Goal: Task Accomplishment & Management: Manage account settings

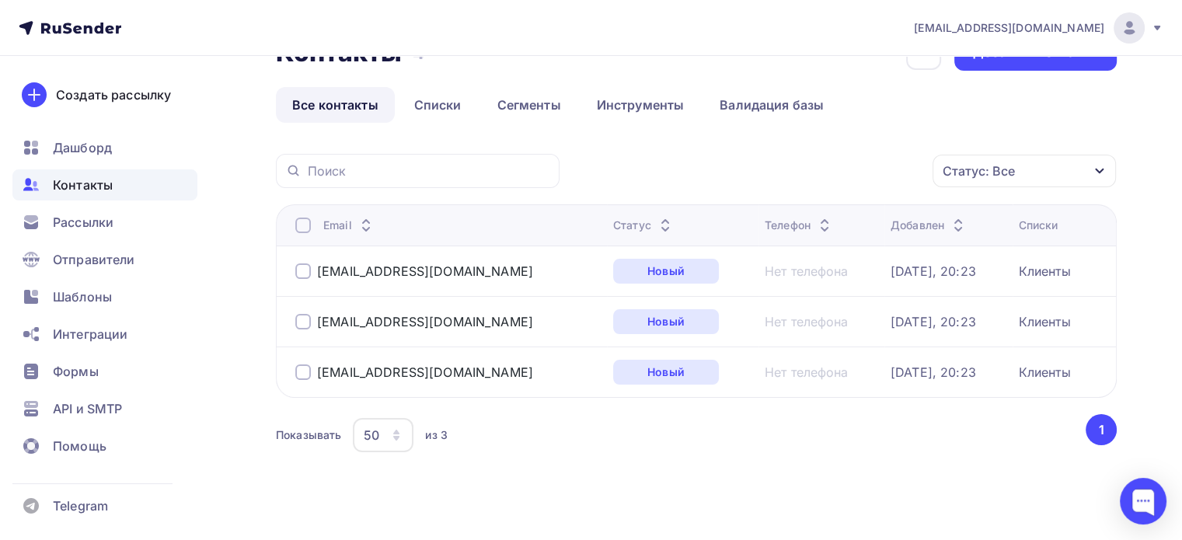
scroll to position [61, 0]
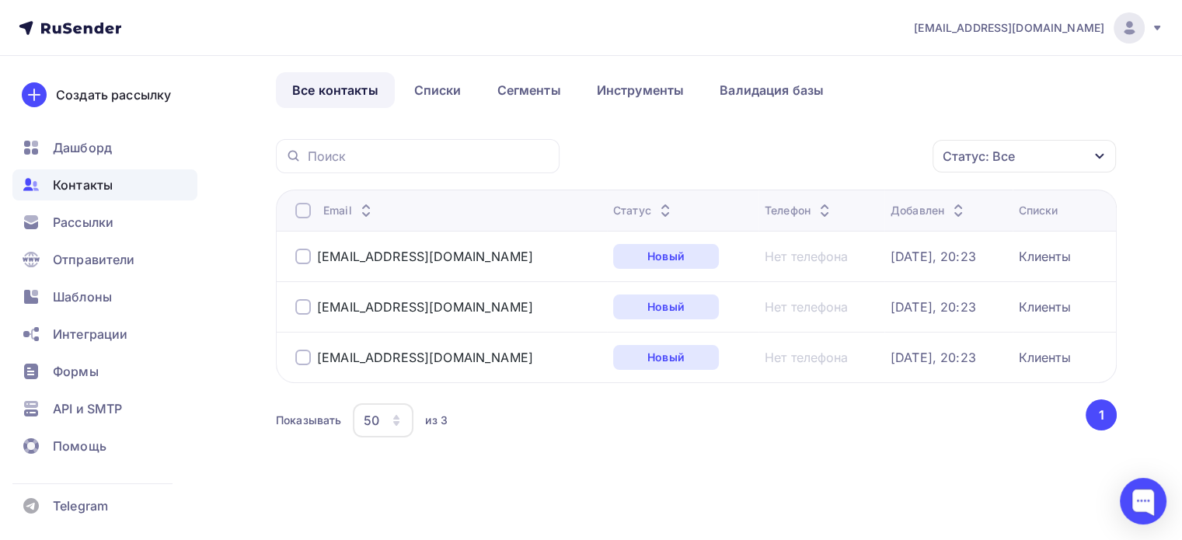
click at [1066, 173] on div "Статус: Все Статус Новый Активный Не существует Переполнен Недоступен Отписан О…" at bounding box center [696, 309] width 841 height 340
click at [1069, 148] on div "Статус: Все" at bounding box center [1024, 156] width 183 height 33
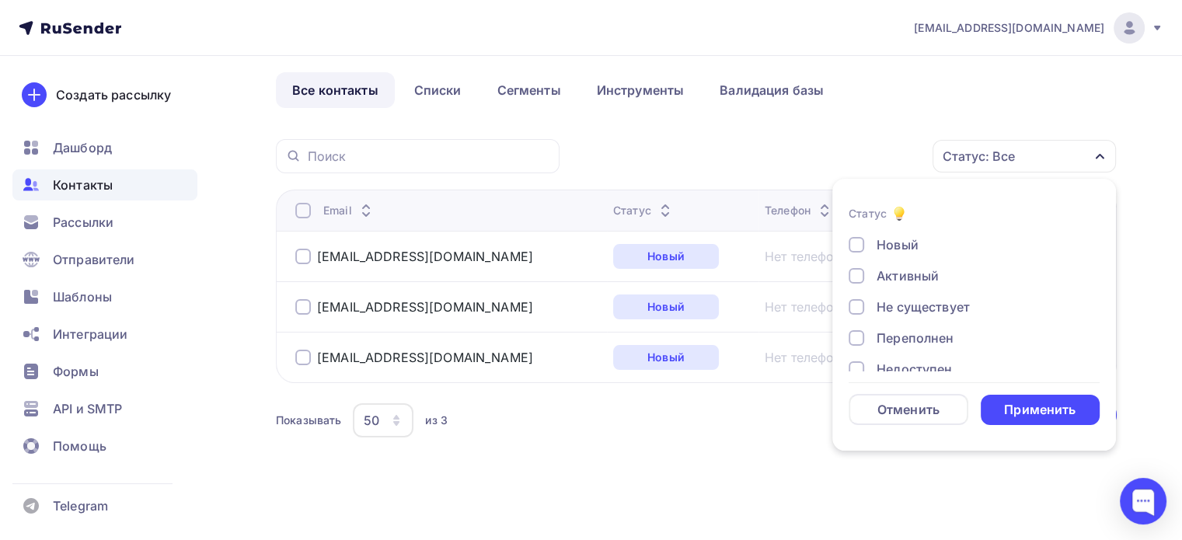
click at [1069, 148] on div "Статус: Все" at bounding box center [1024, 156] width 183 height 33
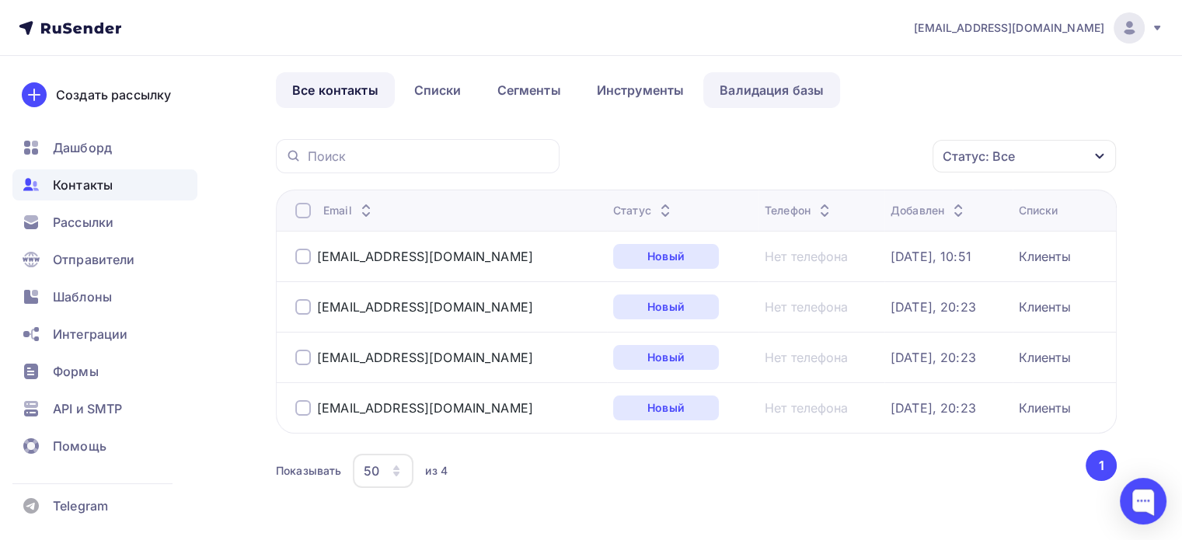
click at [811, 92] on link "Валидация базы" at bounding box center [771, 90] width 137 height 36
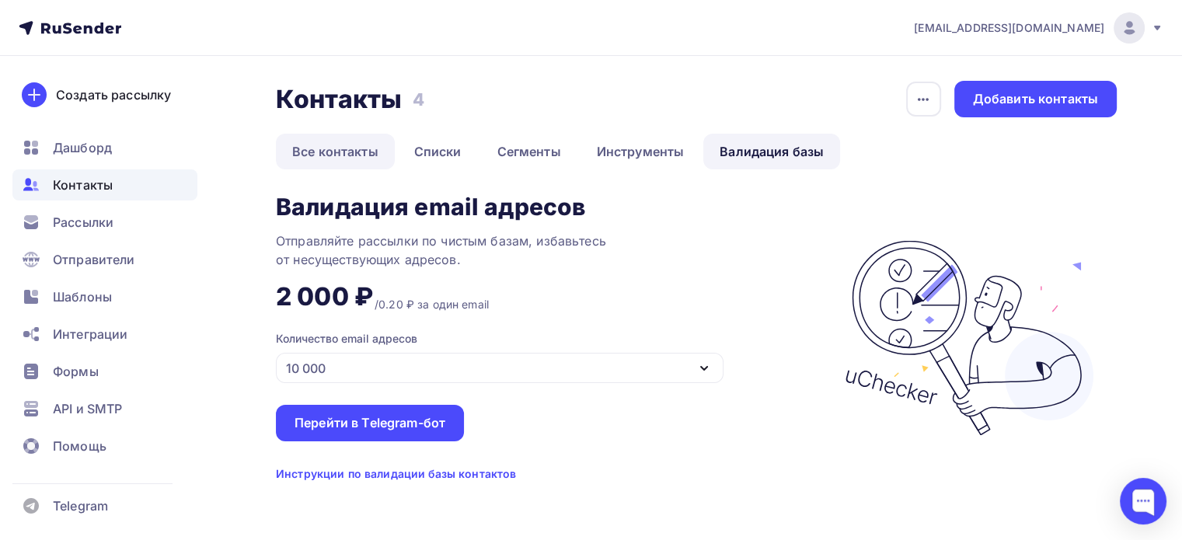
click at [345, 158] on link "Все контакты" at bounding box center [335, 152] width 119 height 36
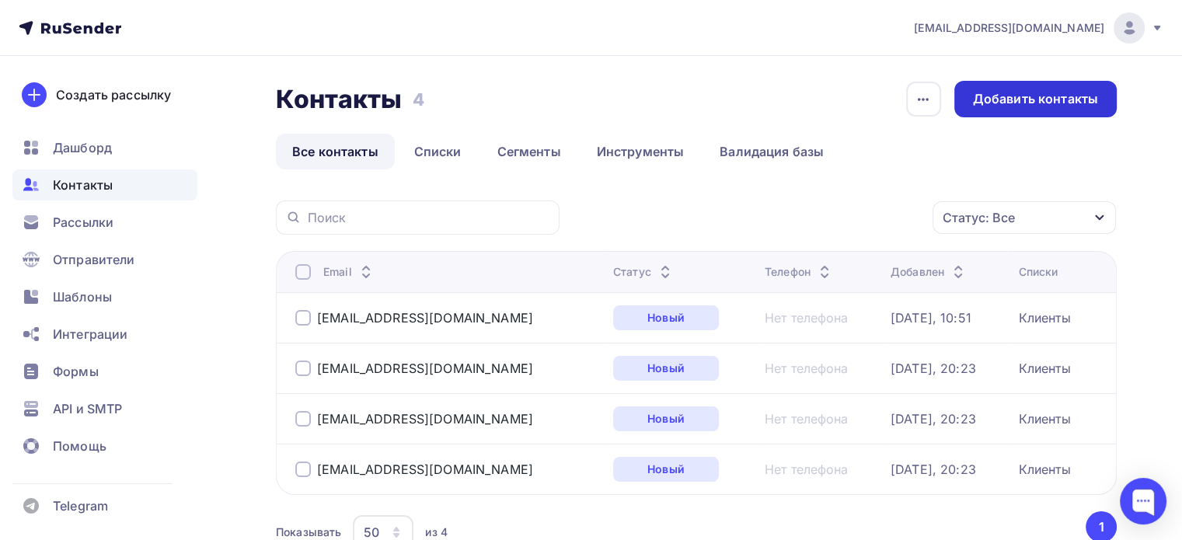
click at [1016, 103] on div "Добавить контакты" at bounding box center [1035, 99] width 125 height 18
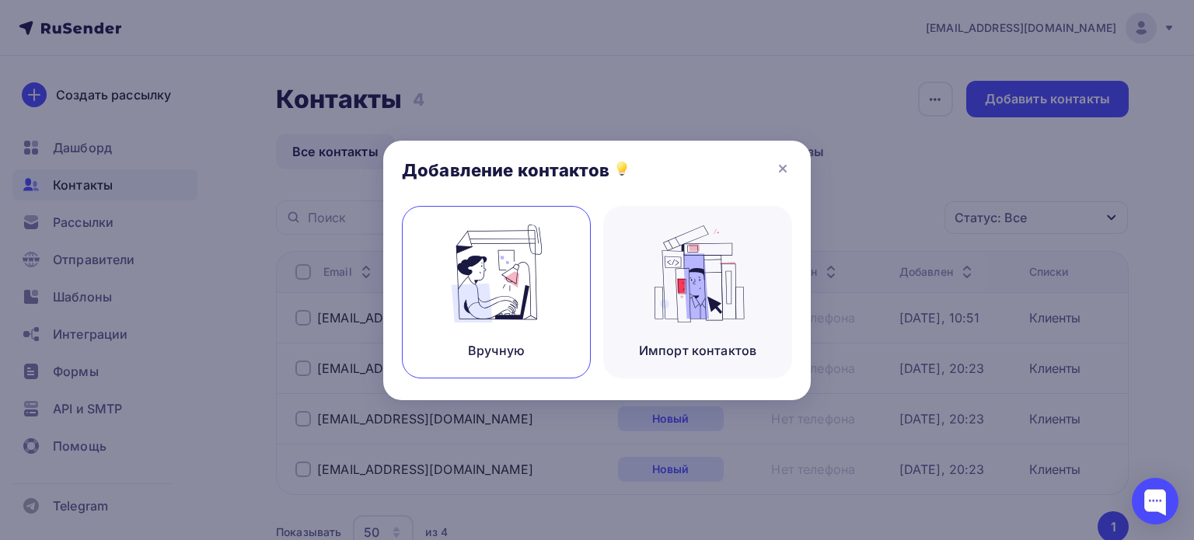
click at [544, 340] on div "Вручную" at bounding box center [496, 292] width 189 height 173
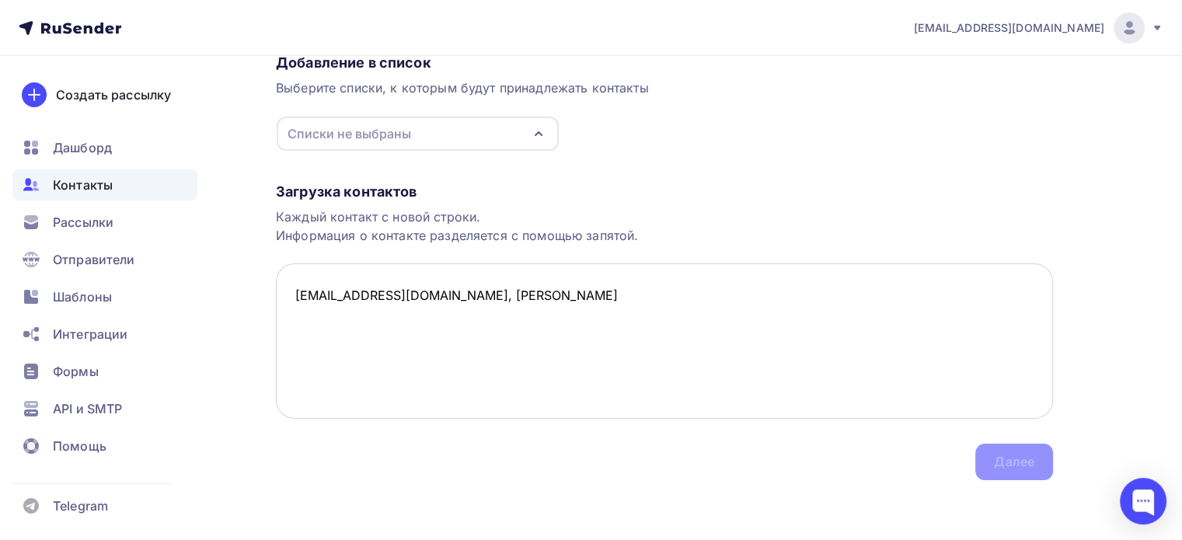
scroll to position [143, 0]
click at [727, 357] on textarea "[EMAIL_ADDRESS][DOMAIN_NAME], [PERSON_NAME]" at bounding box center [664, 339] width 777 height 155
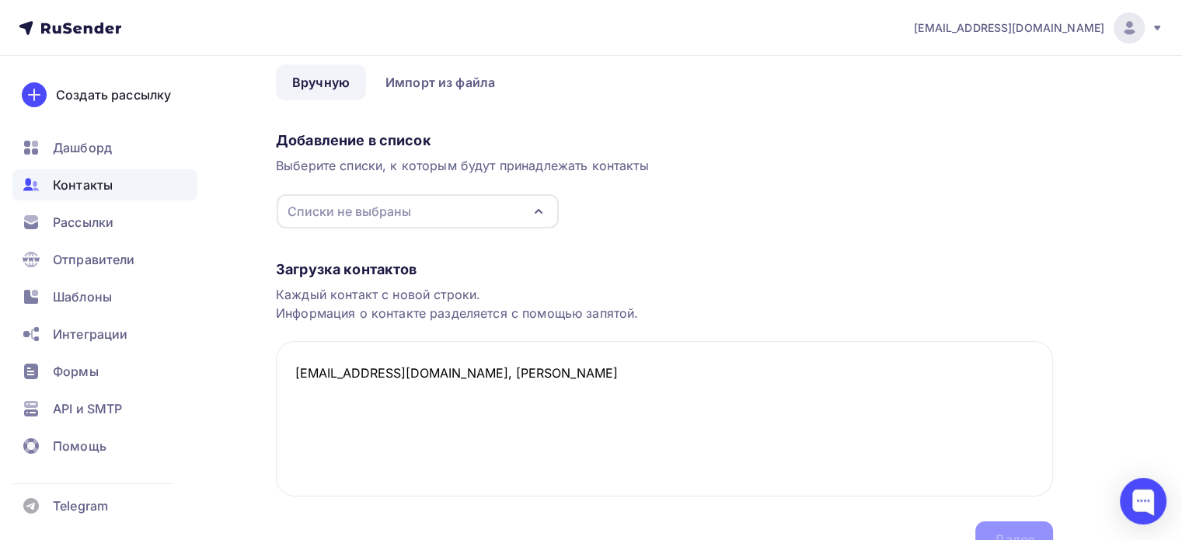
scroll to position [0, 0]
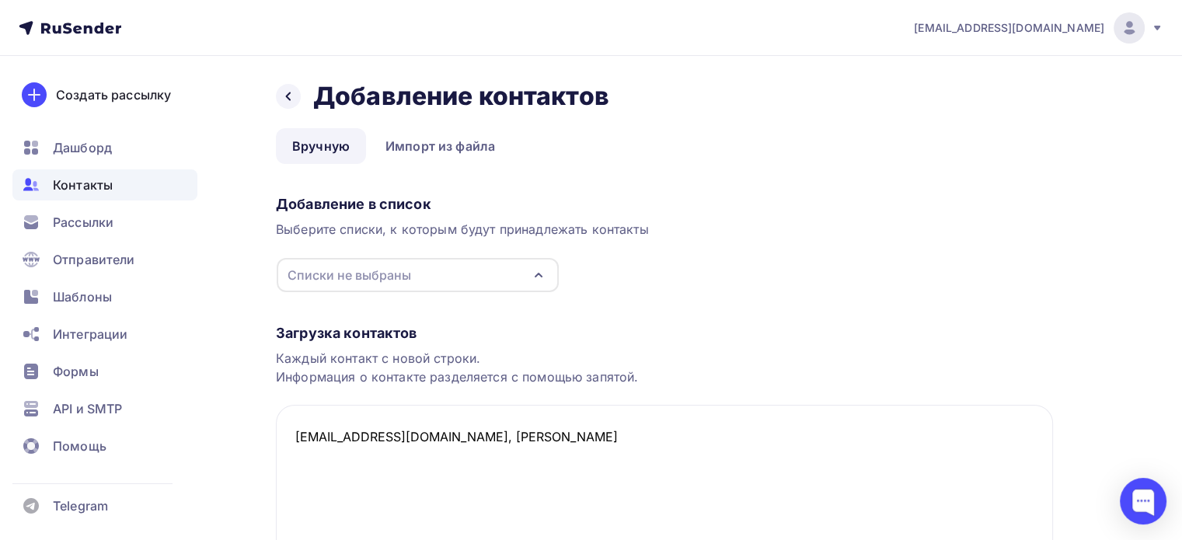
click at [514, 279] on div "Списки не выбраны" at bounding box center [418, 275] width 282 height 34
type textarea "[EMAIL_ADDRESS][DOMAIN_NAME], [PERSON_NAME]"
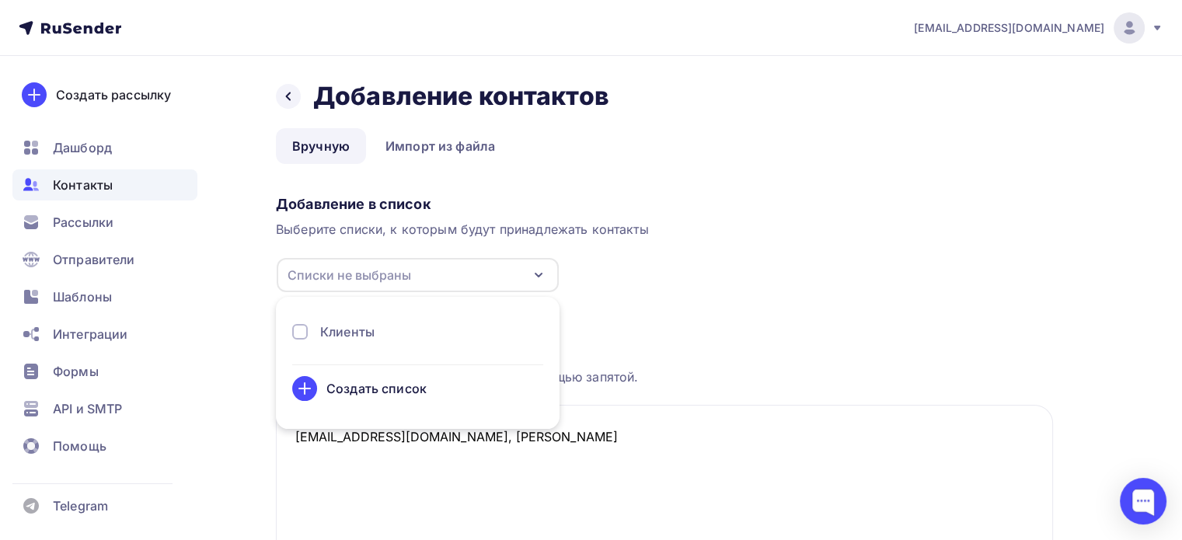
click at [299, 335] on div at bounding box center [300, 332] width 16 height 16
click at [634, 313] on div "Загрузка контактов Каждый контакт с новой строки. Информация о контакте разделя…" at bounding box center [664, 457] width 777 height 329
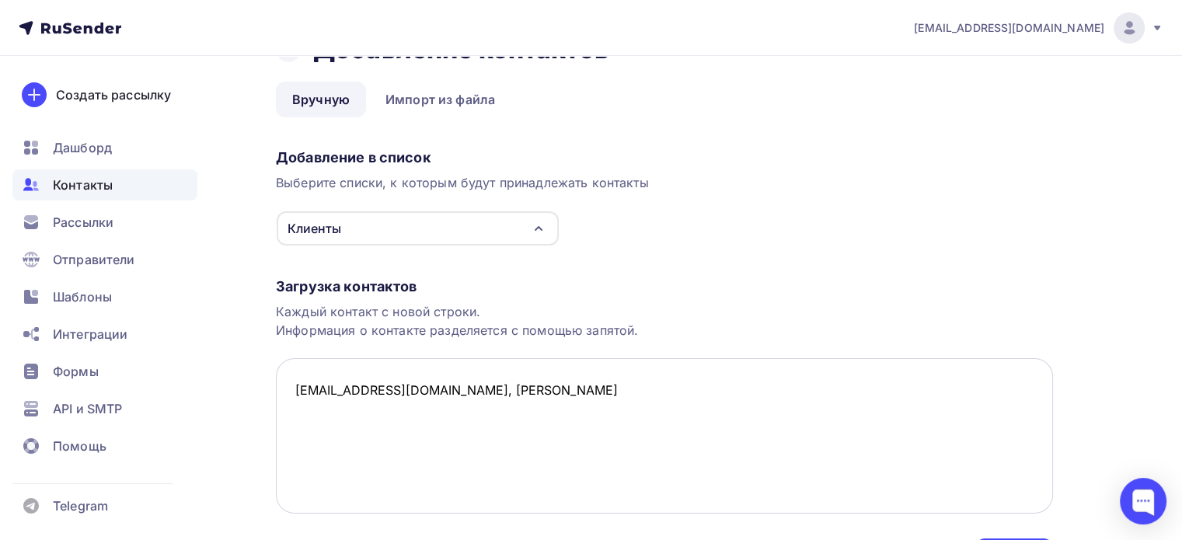
scroll to position [143, 0]
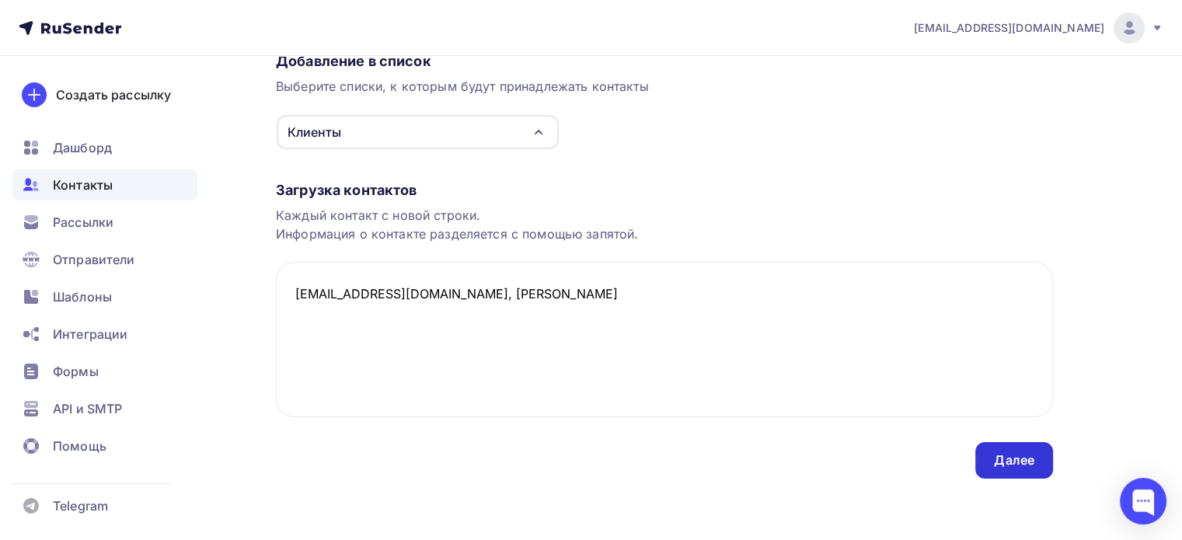
click at [995, 452] on div "Далее" at bounding box center [1014, 461] width 40 height 18
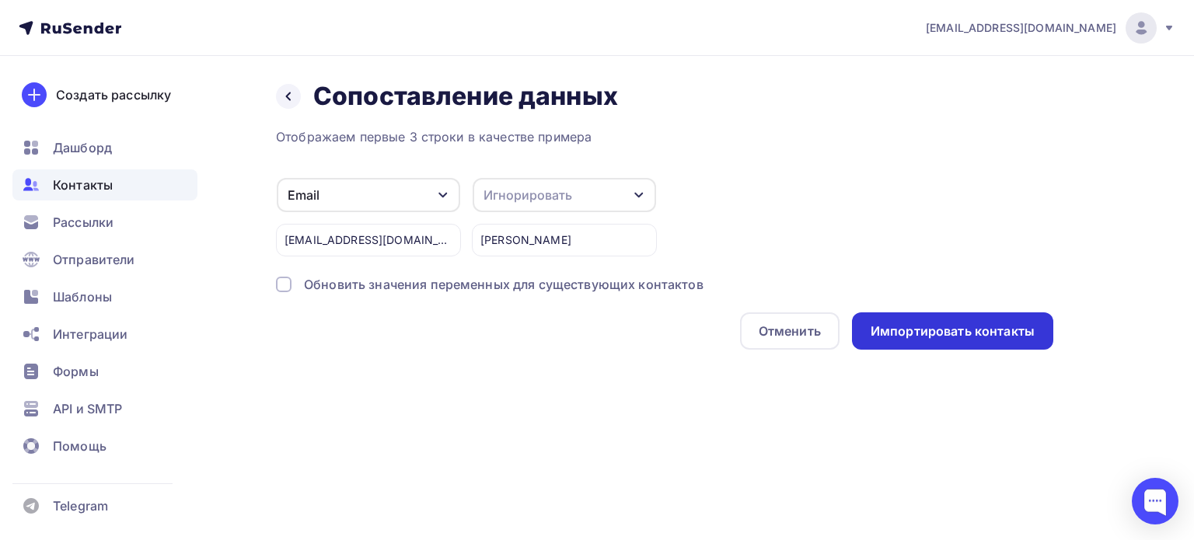
click at [964, 333] on div "Импортировать контакты" at bounding box center [952, 332] width 164 height 18
